Goal: Information Seeking & Learning: Learn about a topic

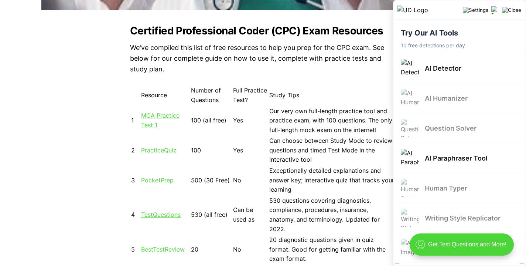
scroll to position [637, 0]
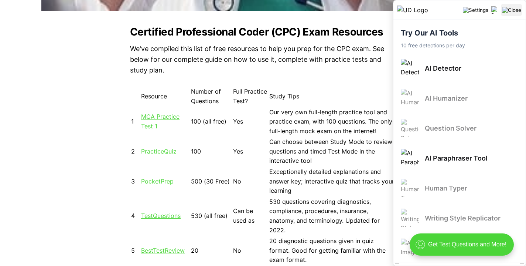
click at [518, 10] on img "Close" at bounding box center [511, 10] width 19 height 6
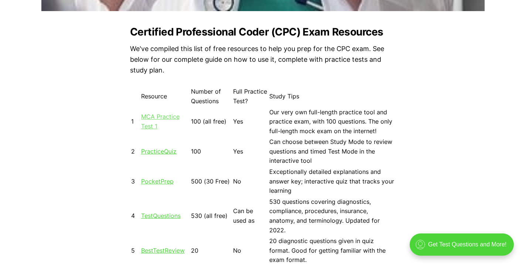
click at [168, 118] on link "MCA Practice Test 1" at bounding box center [160, 121] width 38 height 17
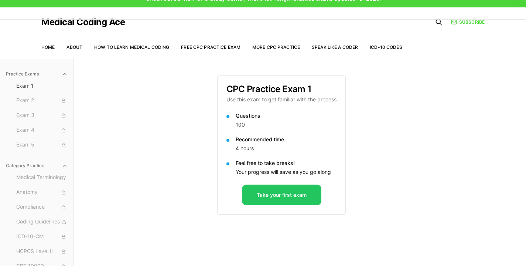
scroll to position [10, 0]
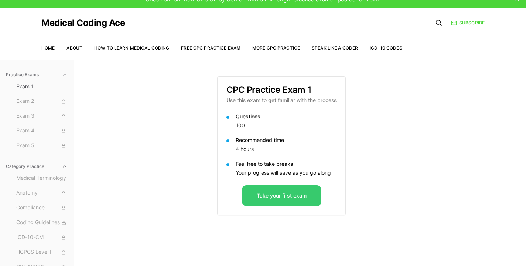
click at [263, 200] on button "Take your first exam" at bounding box center [281, 195] width 79 height 21
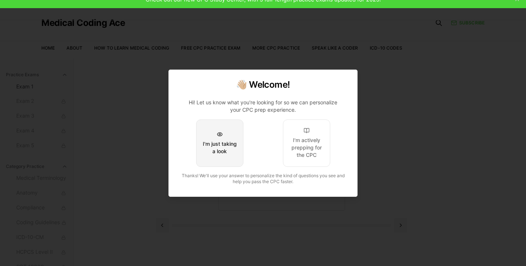
click at [233, 136] on button "I'm just taking a look" at bounding box center [219, 142] width 47 height 47
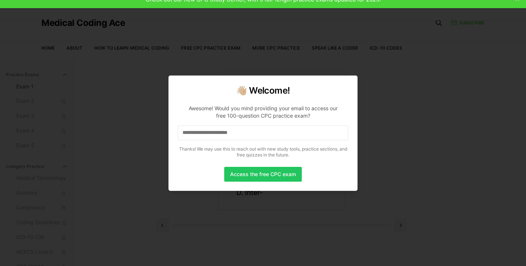
click at [251, 135] on input at bounding box center [263, 132] width 171 height 15
click at [271, 167] on button "Access the free CPC exam" at bounding box center [263, 174] width 78 height 15
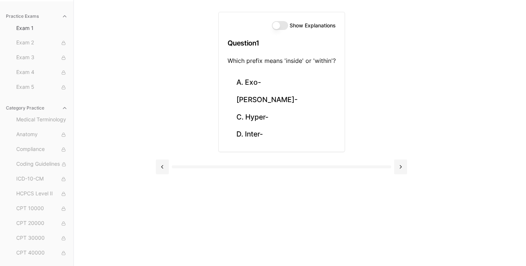
scroll to position [68, 0]
click at [256, 133] on button "D. Inter-" at bounding box center [282, 134] width 108 height 17
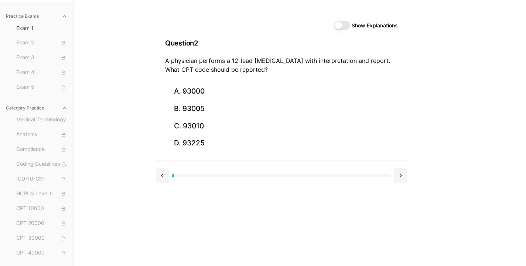
scroll to position [0, 0]
